Goal: Information Seeking & Learning: Learn about a topic

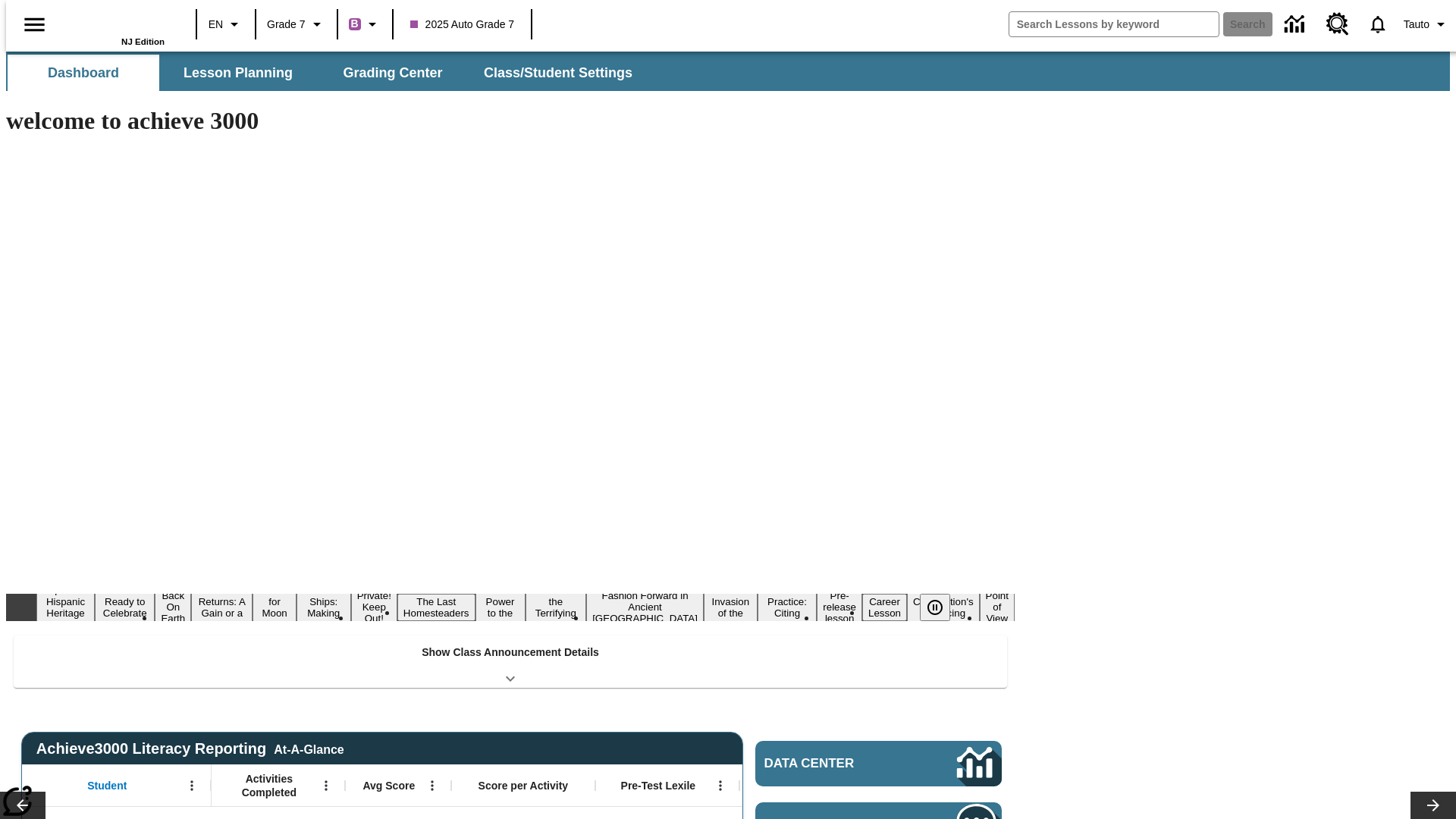
type input "-1"
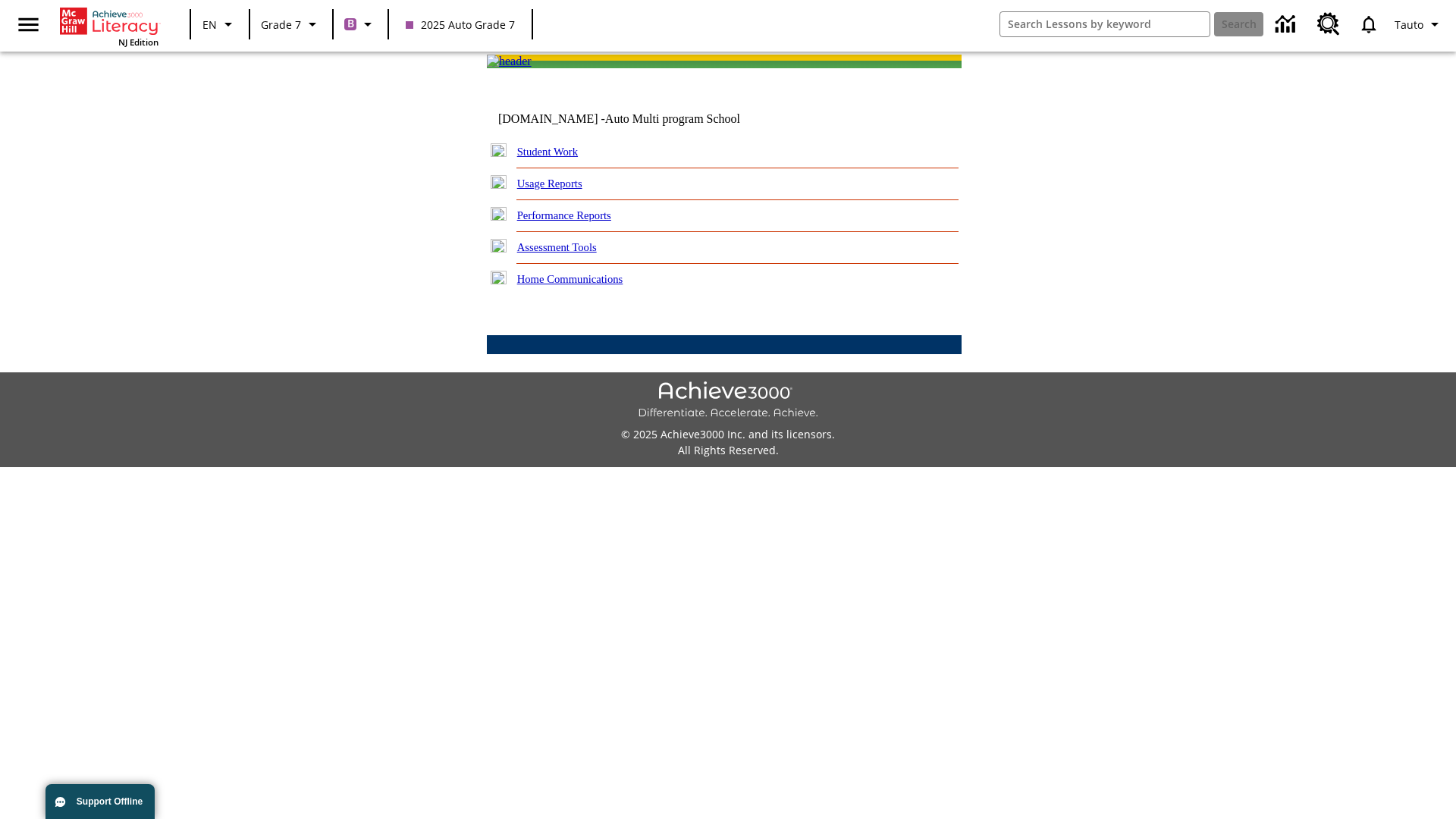
click at [581, 222] on link "Performance Reports" at bounding box center [564, 216] width 94 height 12
click at [0, 0] on link "How has Lexile reading measure performance changed over time?" at bounding box center [0, 0] width 0 height 0
